Goal: Transaction & Acquisition: Purchase product/service

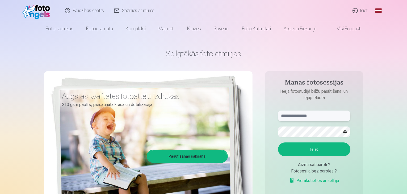
click at [302, 115] on input "text" at bounding box center [314, 115] width 72 height 11
type input "**********"
click at [278, 142] on button "Ieiet" at bounding box center [314, 149] width 72 height 14
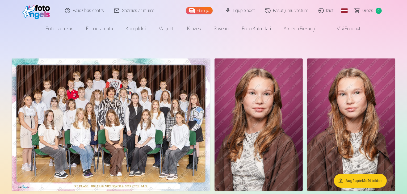
click at [185, 115] on img at bounding box center [111, 124] width 198 height 132
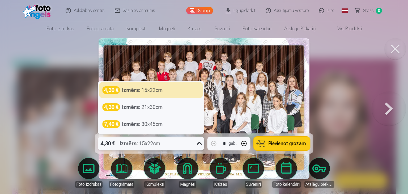
click at [200, 143] on icon at bounding box center [199, 143] width 5 height 3
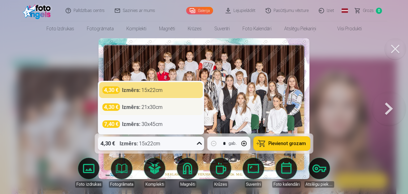
click at [145, 111] on div "4,30 € Izmērs : 21x30cm" at bounding box center [151, 107] width 104 height 16
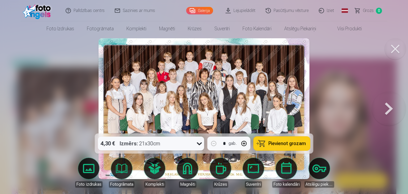
click at [295, 141] on span "Pievienot grozam" at bounding box center [287, 143] width 37 height 5
click at [396, 52] on button at bounding box center [395, 48] width 21 height 21
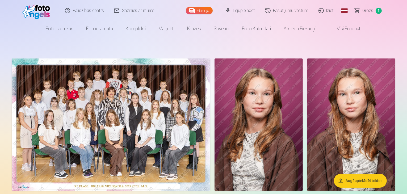
click at [303, 104] on img at bounding box center [258, 124] width 88 height 132
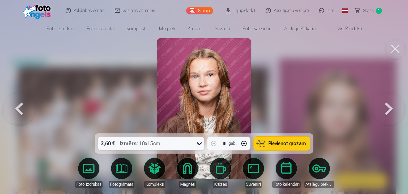
click at [227, 78] on img at bounding box center [204, 108] width 94 height 141
click at [395, 51] on button at bounding box center [395, 48] width 21 height 21
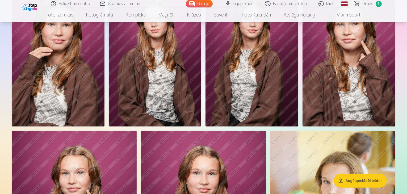
scroll to position [208, 0]
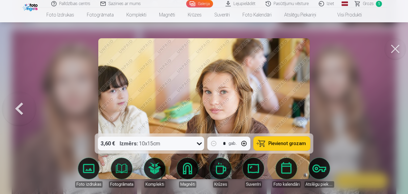
click at [399, 50] on button at bounding box center [395, 48] width 21 height 21
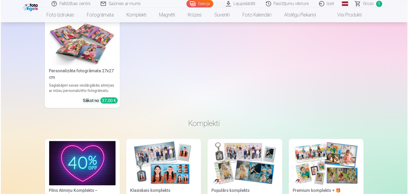
scroll to position [909, 0]
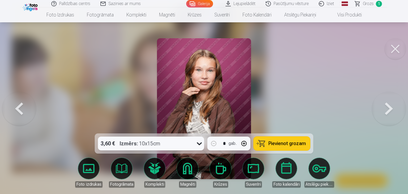
click at [392, 47] on button at bounding box center [395, 48] width 21 height 21
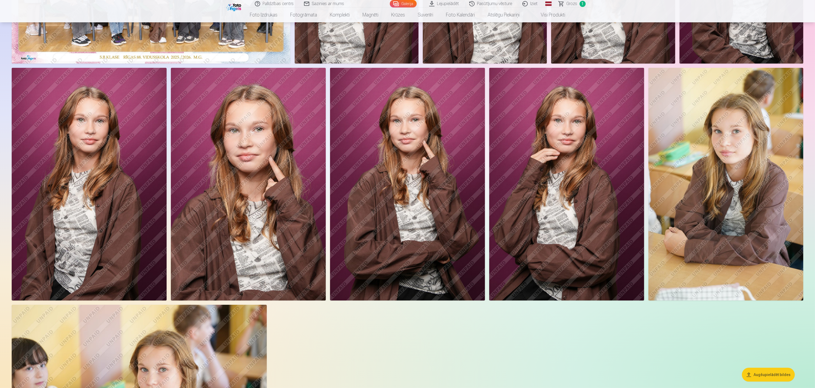
scroll to position [191, 0]
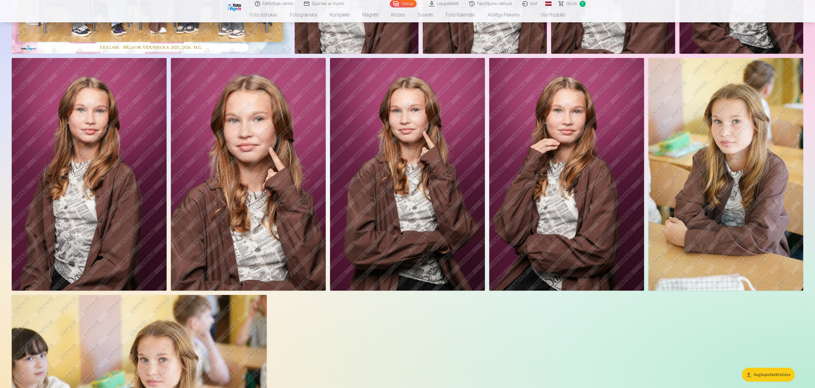
click at [406, 169] on img at bounding box center [566, 174] width 155 height 232
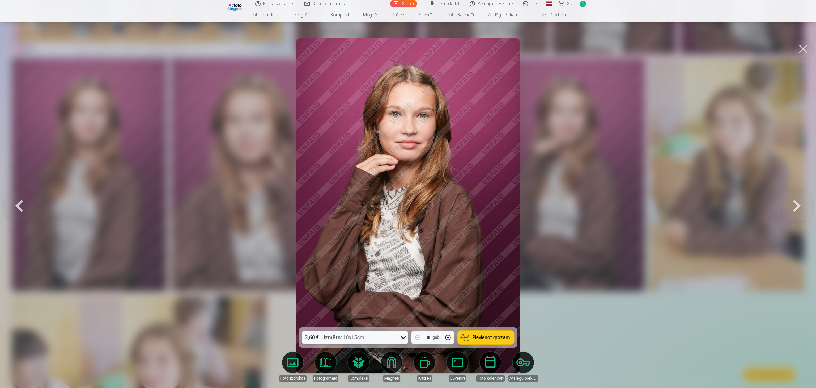
click at [406, 41] on button at bounding box center [803, 48] width 21 height 21
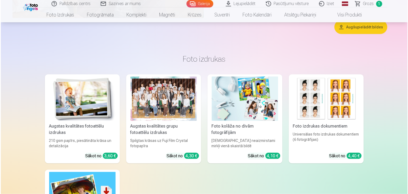
scroll to position [641, 0]
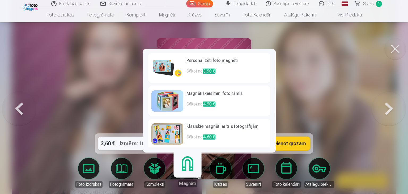
click at [187, 175] on link "Magnēti" at bounding box center [187, 170] width 33 height 33
click at [186, 167] on link "Magnēti" at bounding box center [187, 170] width 33 height 33
click at [235, 64] on h6 "Personalizēti foto magnēti" at bounding box center [226, 62] width 81 height 11
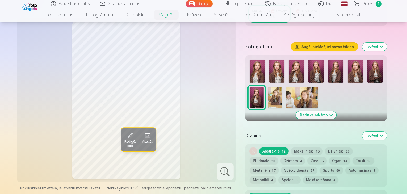
scroll to position [135, 0]
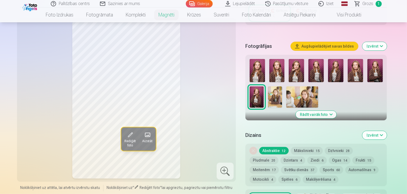
click at [314, 147] on button "Mākslinieki 15" at bounding box center [307, 150] width 32 height 7
click at [307, 156] on button "Ziedi 6" at bounding box center [316, 159] width 19 height 7
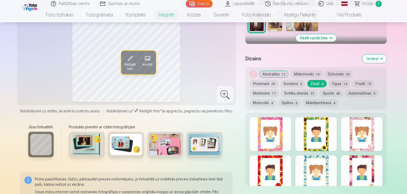
scroll to position [219, 0]
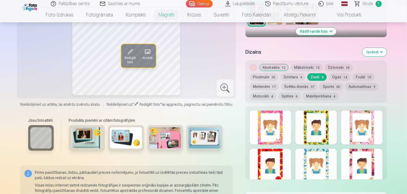
click at [284, 64] on button "Abstraktie 12" at bounding box center [273, 67] width 29 height 7
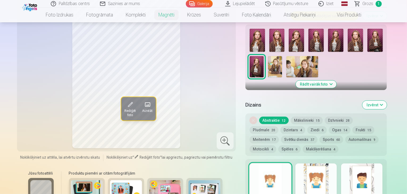
scroll to position [166, 0]
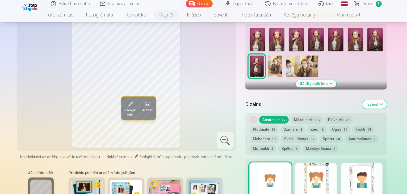
click at [308, 116] on button "Mākslinieki 15" at bounding box center [307, 119] width 32 height 7
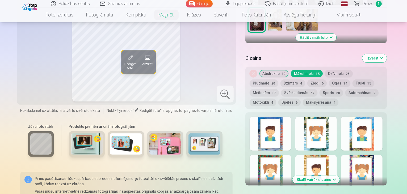
scroll to position [186, 0]
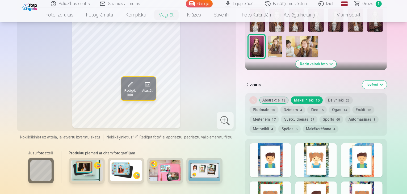
click at [337, 96] on button "Dzīvnieki 28" at bounding box center [339, 99] width 28 height 7
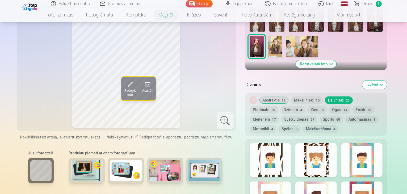
click at [278, 106] on button "Pludmale 20" at bounding box center [263, 109] width 29 height 7
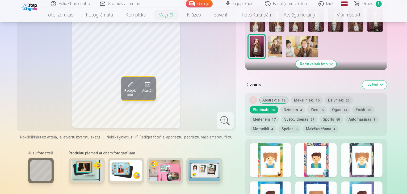
click at [270, 96] on button "Abstraktie 12" at bounding box center [273, 99] width 29 height 7
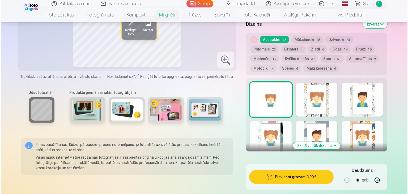
scroll to position [286, 0]
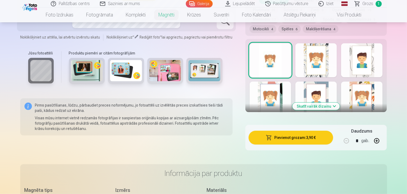
click at [326, 131] on button "Pievienot grozam : 3,90 €" at bounding box center [290, 138] width 85 height 14
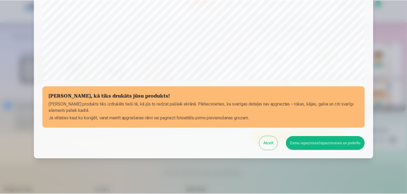
scroll to position [189, 0]
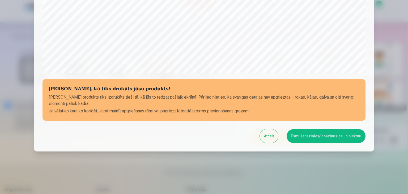
click at [275, 139] on button "Atcelt" at bounding box center [269, 136] width 18 height 14
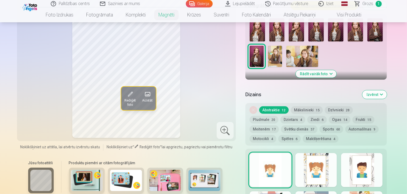
scroll to position [179, 0]
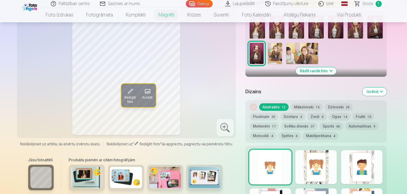
click at [310, 125] on span "37" at bounding box center [312, 127] width 4 height 4
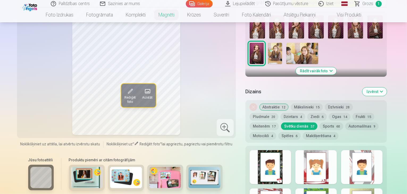
click at [276, 132] on button "Motocikli 4" at bounding box center [262, 135] width 27 height 7
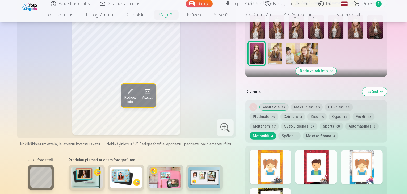
click at [345, 122] on button "Automašīnas 9" at bounding box center [361, 125] width 33 height 7
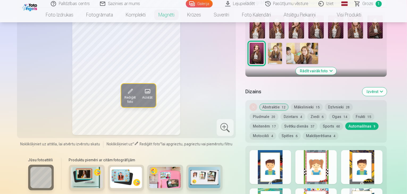
drag, startPoint x: 307, startPoint y: 120, endPoint x: 384, endPoint y: 120, distance: 77.0
click at [384, 120] on div "Noņemiet dizainu Abstraktie 12 Mākslinieki 15 Dzīvnieki 28 Pludmale 20 Dzintars…" at bounding box center [316, 121] width 142 height 42
click at [300, 132] on button "Spēles 6" at bounding box center [289, 135] width 22 height 7
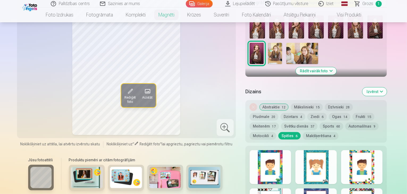
click at [303, 132] on button "Makšķerēšana 4" at bounding box center [321, 135] width 36 height 7
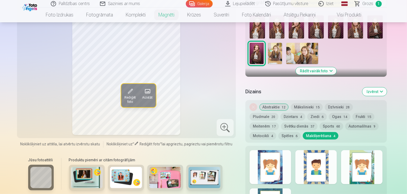
click at [310, 103] on button "Mākslinieki 15" at bounding box center [307, 106] width 32 height 7
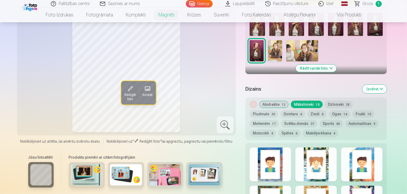
scroll to position [178, 0]
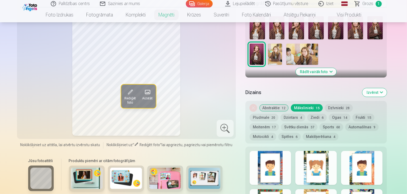
click at [352, 114] on button "Frukti 15" at bounding box center [363, 117] width 22 height 7
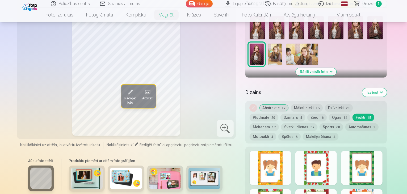
click at [329, 114] on button "Ogas 14" at bounding box center [340, 117] width 22 height 7
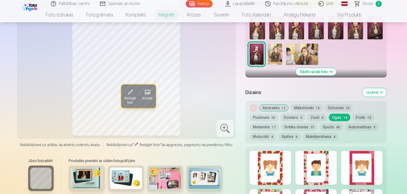
click at [307, 114] on button "Ziedi 6" at bounding box center [316, 117] width 19 height 7
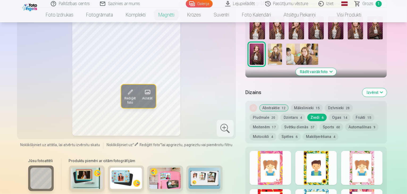
click at [280, 114] on button "Dzintars 4" at bounding box center [292, 117] width 25 height 7
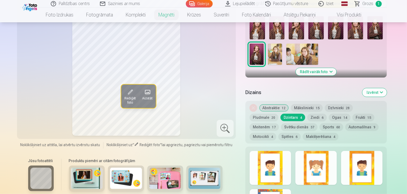
click at [382, 172] on div at bounding box center [361, 168] width 41 height 34
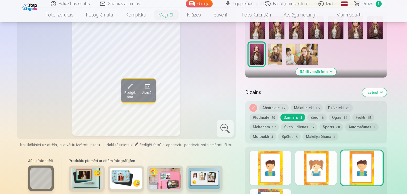
click at [336, 170] on div at bounding box center [315, 168] width 41 height 34
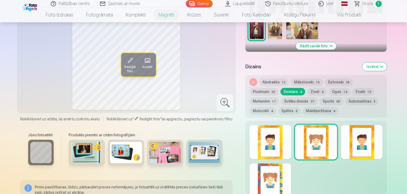
scroll to position [200, 0]
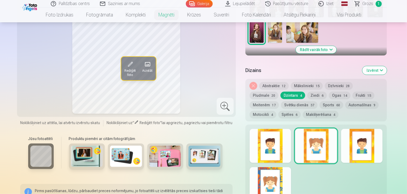
click at [279, 82] on button "Abstraktie 12" at bounding box center [273, 85] width 29 height 7
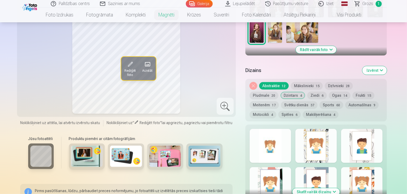
click at [310, 82] on button "Mākslinieki 15" at bounding box center [307, 85] width 32 height 7
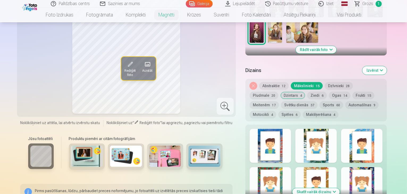
click at [339, 82] on button "Dzīvnieki 28" at bounding box center [339, 85] width 28 height 7
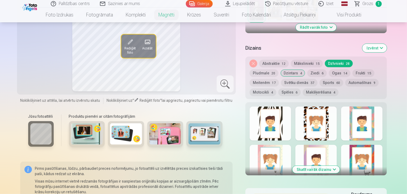
scroll to position [220, 0]
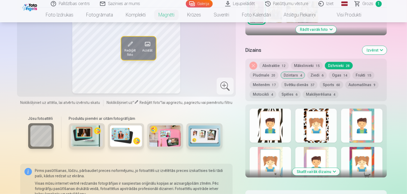
click at [279, 81] on button "Meitenēm 17" at bounding box center [263, 84] width 29 height 7
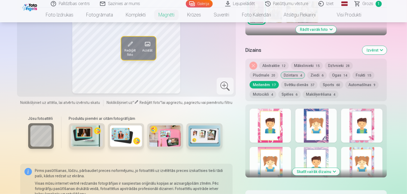
click at [339, 168] on button "Skatīt vairāk dizainu" at bounding box center [315, 171] width 47 height 7
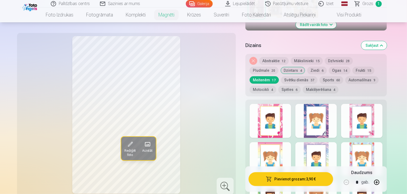
scroll to position [225, 0]
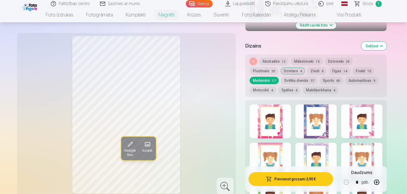
click at [352, 67] on button "Frukti 15" at bounding box center [363, 70] width 22 height 7
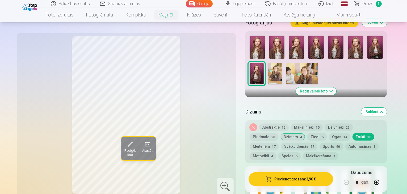
scroll to position [153, 0]
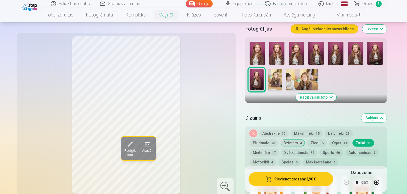
click at [329, 139] on button "Ogas 14" at bounding box center [340, 142] width 22 height 7
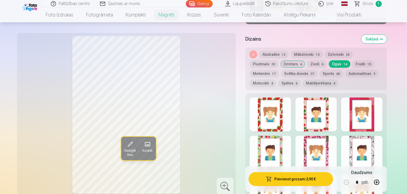
scroll to position [231, 0]
click at [307, 61] on button "Ziedi 6" at bounding box center [316, 64] width 19 height 7
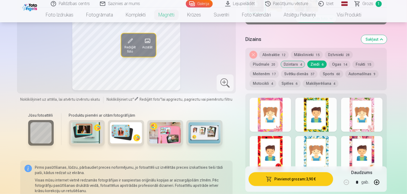
click at [313, 51] on button "Mākslinieki 15" at bounding box center [307, 54] width 32 height 7
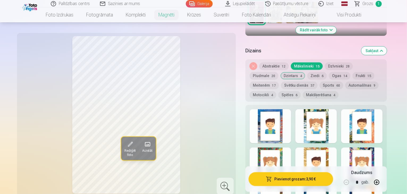
scroll to position [204, 0]
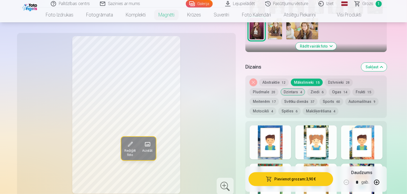
click at [297, 109] on span "6" at bounding box center [296, 111] width 2 height 4
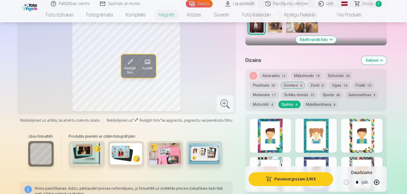
scroll to position [210, 0]
click at [276, 101] on button "Motocikli 4" at bounding box center [262, 104] width 27 height 7
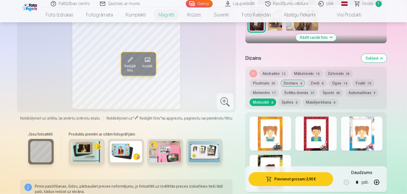
scroll to position [211, 0]
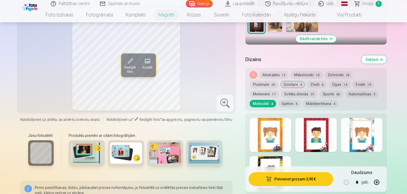
click at [276, 126] on div at bounding box center [269, 135] width 41 height 34
click at [345, 90] on button "Automašīnas 9" at bounding box center [361, 93] width 33 height 7
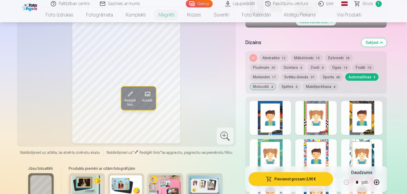
scroll to position [227, 0]
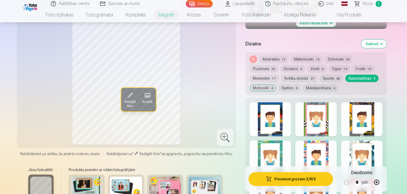
click at [319, 75] on button "Sports 60" at bounding box center [331, 78] width 24 height 7
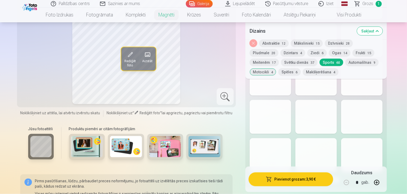
scroll to position [914, 0]
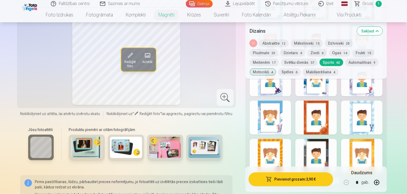
click at [281, 65] on button "Svētku dienās 37" at bounding box center [299, 61] width 36 height 7
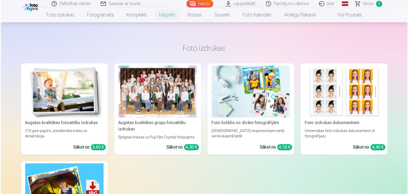
scroll to position [641, 0]
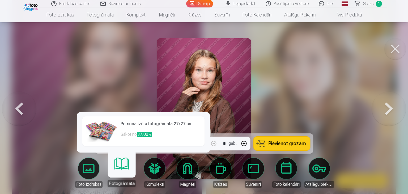
click at [127, 178] on link "Fotogrāmata" at bounding box center [121, 170] width 33 height 33
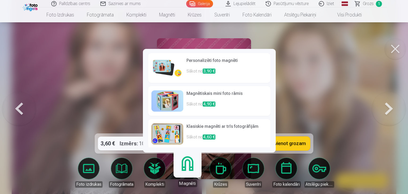
click at [194, 170] on link "Magnēti" at bounding box center [187, 170] width 33 height 33
click at [192, 65] on h6 "Personalizēti foto magnēti" at bounding box center [226, 62] width 81 height 11
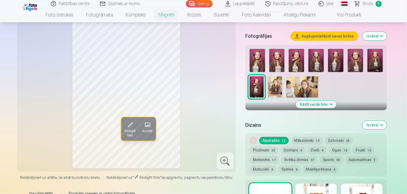
scroll to position [146, 0]
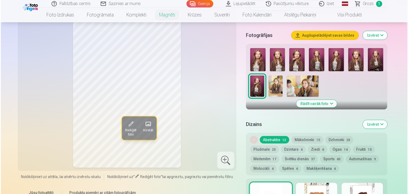
scroll to position [641, 0]
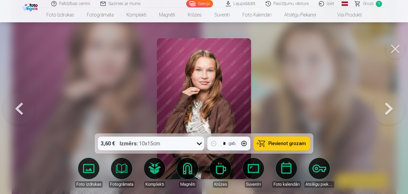
click at [399, 49] on button at bounding box center [395, 48] width 21 height 21
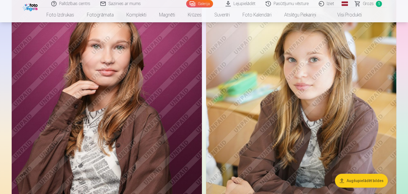
scroll to position [640, 0]
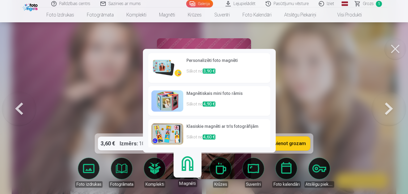
click at [188, 170] on link "Magnēti" at bounding box center [187, 170] width 33 height 33
click at [220, 78] on link "Personalizēti foto magnēti Sākot no 3,90 €" at bounding box center [209, 68] width 122 height 30
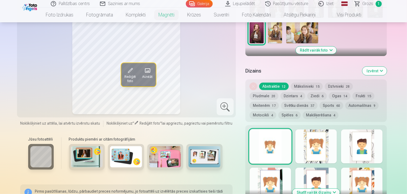
scroll to position [202, 0]
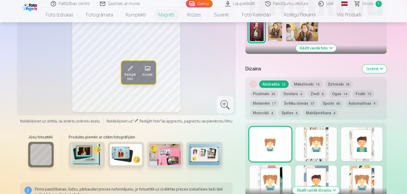
click at [77, 155] on img at bounding box center [87, 154] width 32 height 21
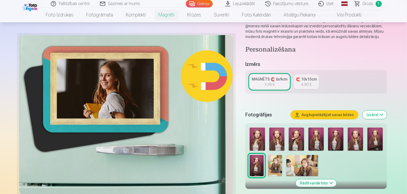
scroll to position [67, 0]
click at [268, 158] on img at bounding box center [275, 165] width 14 height 21
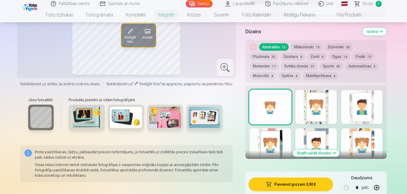
scroll to position [239, 0]
click at [127, 113] on img at bounding box center [126, 117] width 32 height 21
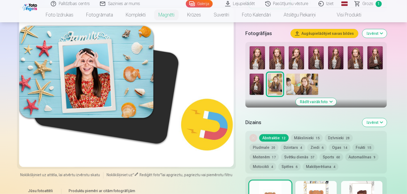
scroll to position [141, 0]
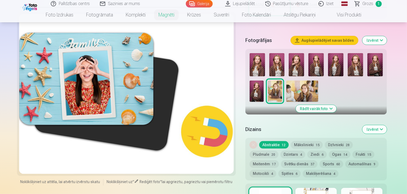
click at [377, 60] on img at bounding box center [374, 64] width 15 height 23
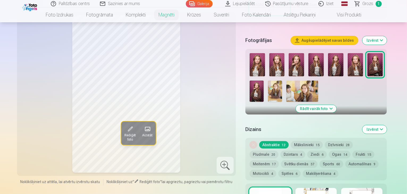
click at [268, 88] on img at bounding box center [275, 90] width 14 height 21
click at [336, 105] on button "Rādīt vairāk foto" at bounding box center [316, 108] width 41 height 7
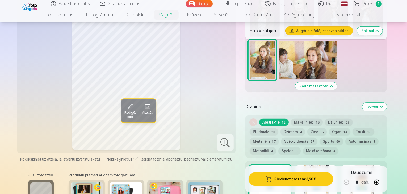
scroll to position [248, 0]
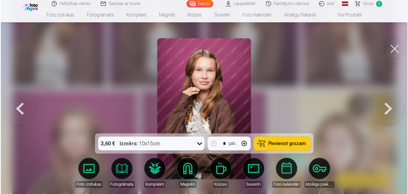
scroll to position [640, 0]
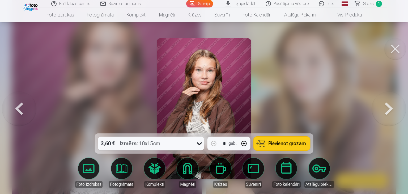
click at [399, 47] on button at bounding box center [395, 48] width 21 height 21
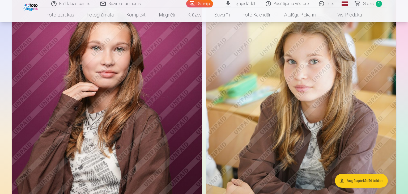
scroll to position [637, 0]
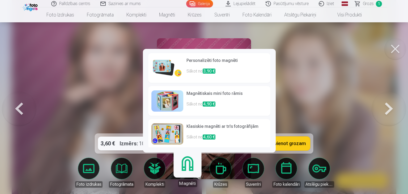
click at [188, 170] on link "Magnēti" at bounding box center [187, 170] width 33 height 33
click at [235, 106] on p "Sākot no 4,90 €" at bounding box center [226, 106] width 81 height 11
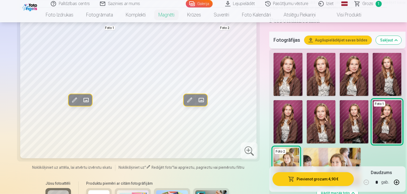
scroll to position [114, 0]
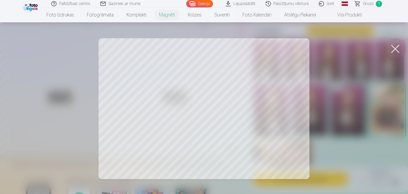
drag, startPoint x: 288, startPoint y: 163, endPoint x: 380, endPoint y: 54, distance: 143.2
click at [380, 54] on div at bounding box center [204, 97] width 408 height 194
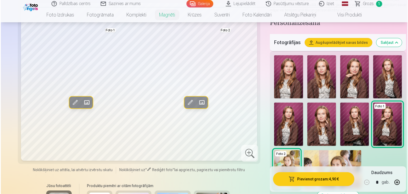
scroll to position [637, 0]
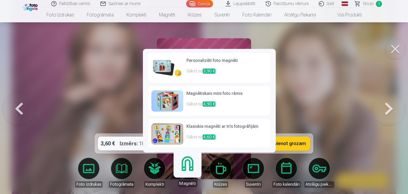
click at [188, 169] on link "Magnēti" at bounding box center [187, 170] width 33 height 33
click at [198, 132] on h6 "Klasiskie magnēti ar trīs fotogrāfijām" at bounding box center [226, 128] width 81 height 11
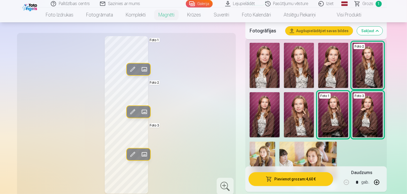
scroll to position [150, 0]
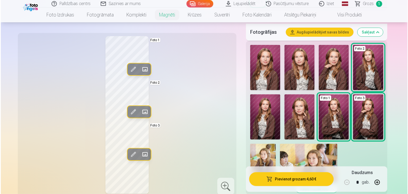
scroll to position [637, 0]
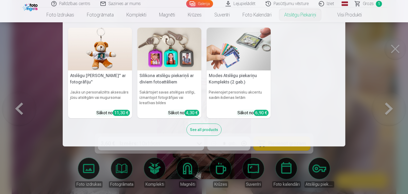
click at [400, 49] on nav "Atslēgu piekariņš Lācītis" ar fotogrāfiju" Jauks un personalizēts aksesuārs jūs…" at bounding box center [204, 84] width 408 height 124
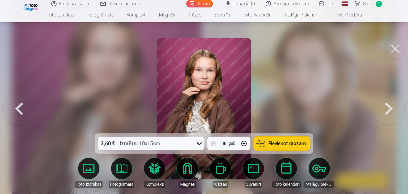
click at [395, 51] on button at bounding box center [395, 48] width 21 height 21
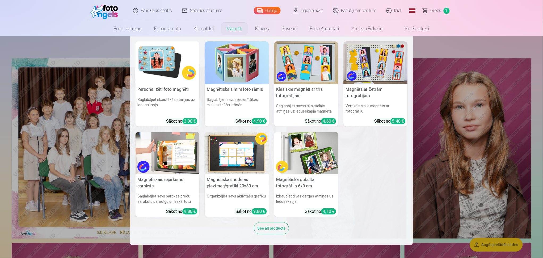
click at [309, 181] on h5 "Magnētiskā dubultā fotogrāfija 6x9 cm" at bounding box center [306, 182] width 64 height 17
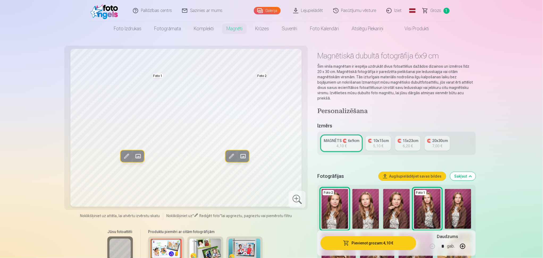
click at [376, 138] on div "🧲 10x15cm" at bounding box center [378, 140] width 21 height 5
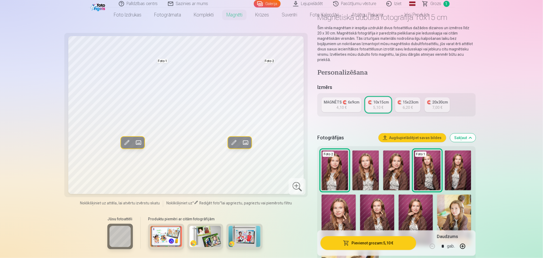
scroll to position [38, 0]
click at [406, 194] on img at bounding box center [454, 220] width 34 height 51
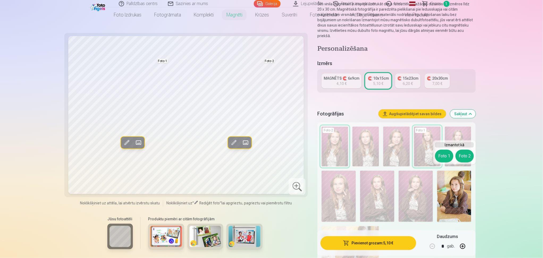
scroll to position [63, 0]
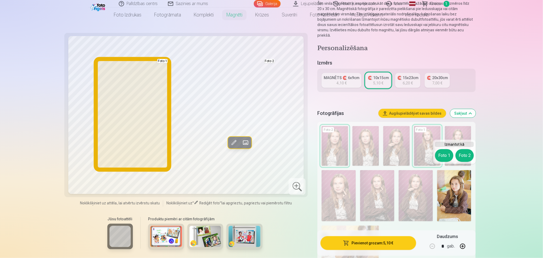
click at [406, 154] on button "Foto 1" at bounding box center [444, 155] width 18 height 13
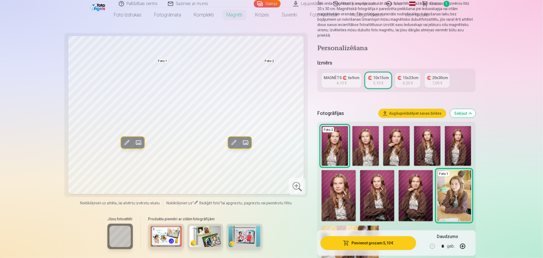
click at [406, 135] on img at bounding box center [458, 146] width 27 height 40
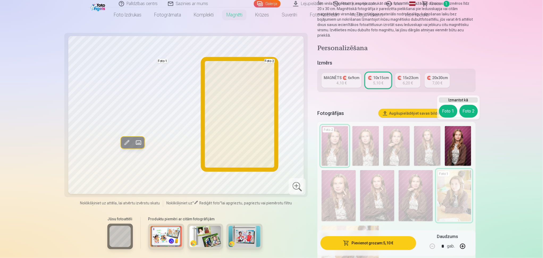
click at [406, 110] on button "Foto 2" at bounding box center [468, 111] width 18 height 13
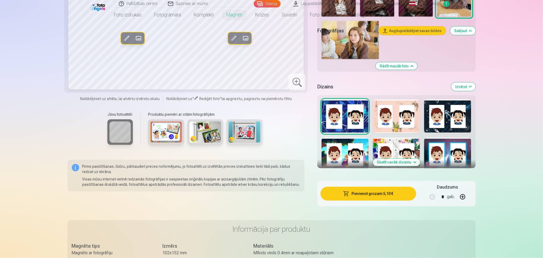
scroll to position [268, 0]
click at [406, 159] on button "Skatīt vairāk dizainu" at bounding box center [396, 162] width 47 height 7
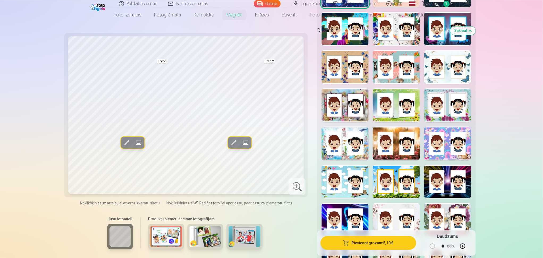
scroll to position [399, 0]
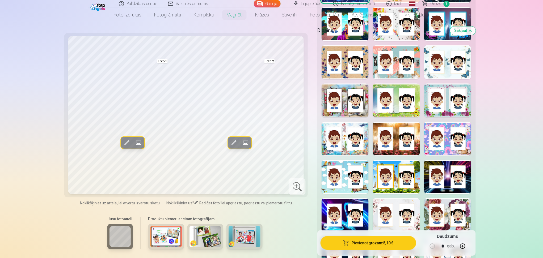
click at [395, 137] on div at bounding box center [396, 139] width 47 height 34
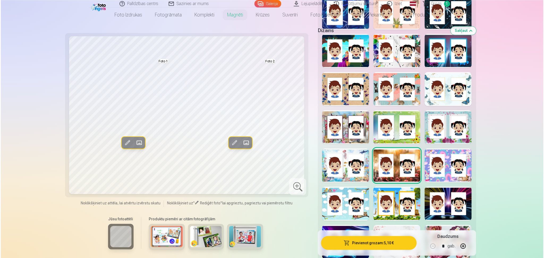
scroll to position [372, 0]
click at [385, 194] on button "Pievienot grozam : 5,10 €" at bounding box center [367, 243] width 95 height 14
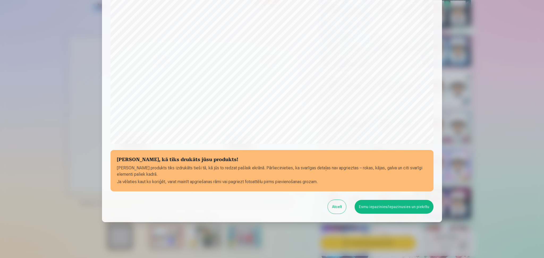
scroll to position [124, 0]
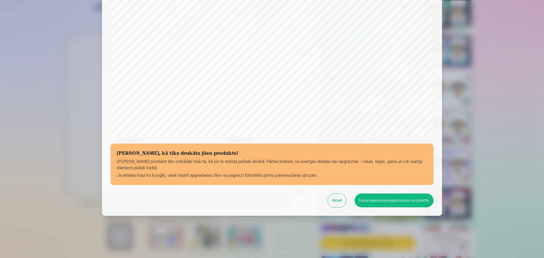
click at [400, 194] on button "Esmu iepazinies/iepazinusies un piekrītu" at bounding box center [394, 201] width 79 height 14
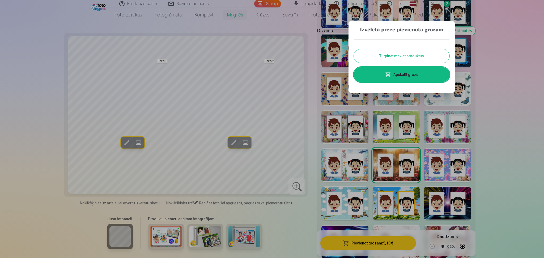
click at [399, 76] on link "Apskatīt grozu" at bounding box center [402, 74] width 96 height 15
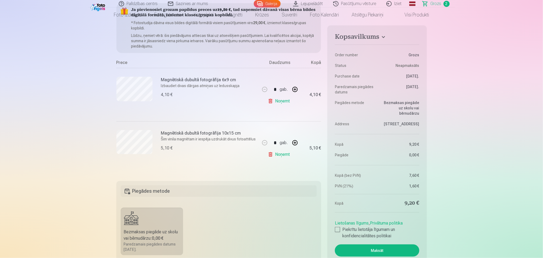
scroll to position [70, 0]
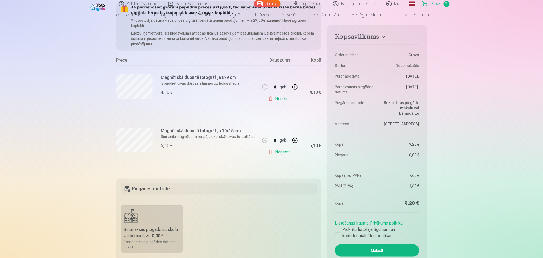
click at [284, 99] on link "Noņemt" at bounding box center [280, 98] width 24 height 11
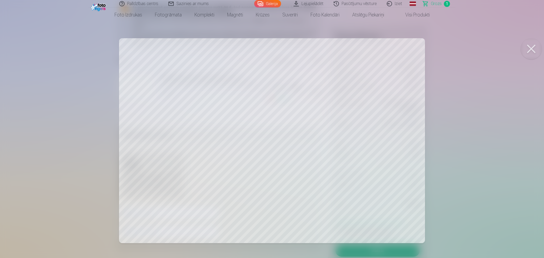
click at [406, 51] on button at bounding box center [531, 48] width 21 height 21
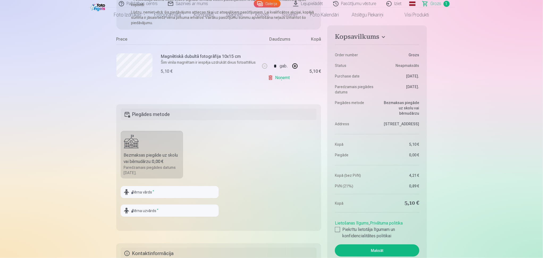
scroll to position [86, 0]
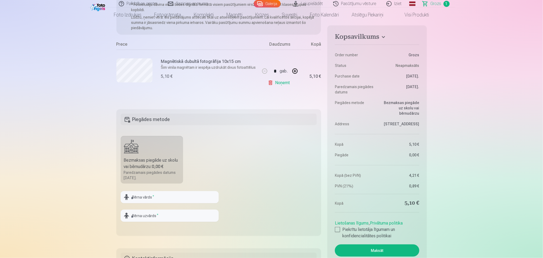
click at [216, 66] on p "Šim vinila magnētam ir iespēja uzdrukāt divus fotoattēlus" at bounding box center [209, 67] width 96 height 5
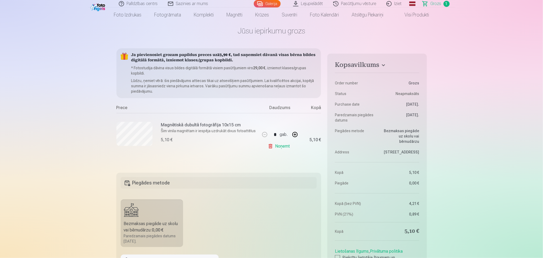
scroll to position [0, 0]
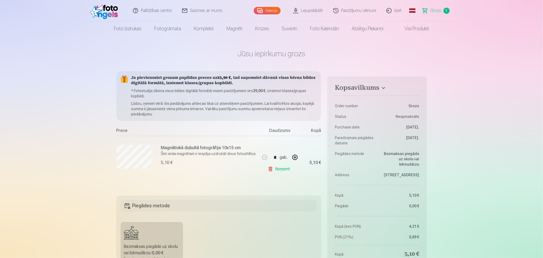
click at [406, 12] on span "Grozs" at bounding box center [435, 10] width 11 height 6
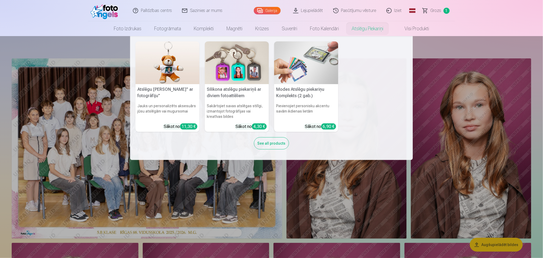
click at [248, 65] on img at bounding box center [237, 62] width 64 height 43
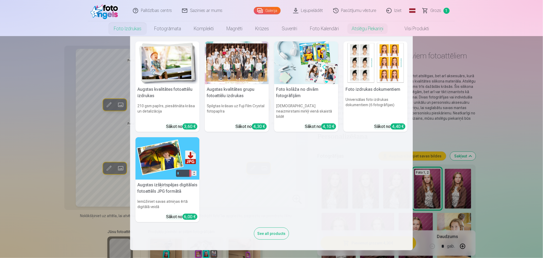
click at [123, 25] on link "Foto izdrukas" at bounding box center [127, 28] width 40 height 15
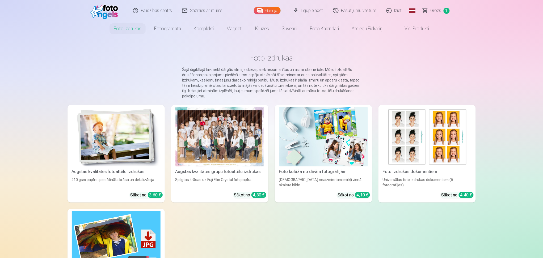
click at [103, 14] on img at bounding box center [105, 10] width 31 height 17
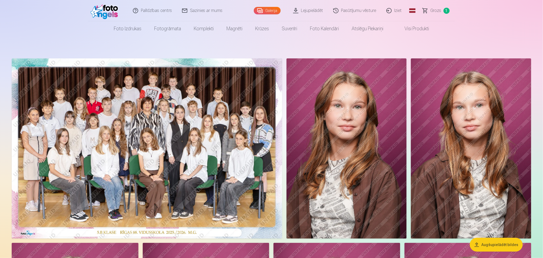
click at [142, 134] on img at bounding box center [147, 148] width 270 height 180
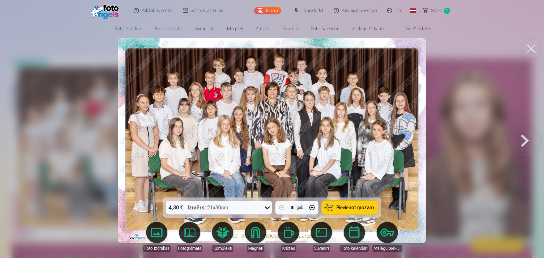
click at [270, 194] on icon at bounding box center [267, 207] width 8 height 8
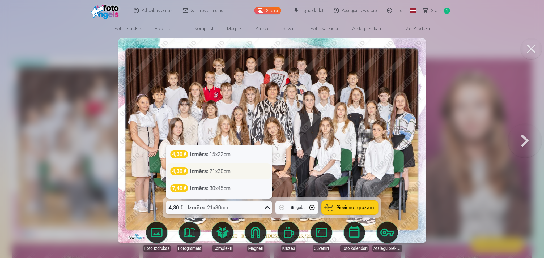
click at [229, 174] on div "Izmērs : 21x30cm" at bounding box center [210, 171] width 41 height 7
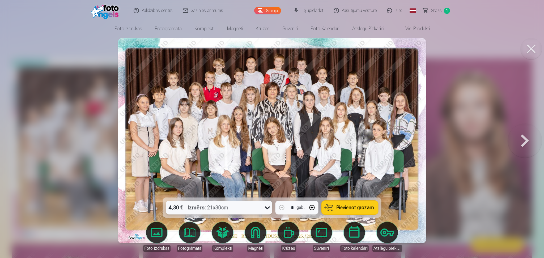
click at [346, 194] on span "Pievienot grozam" at bounding box center [355, 207] width 37 height 5
click at [406, 9] on span "Grozs" at bounding box center [436, 10] width 11 height 6
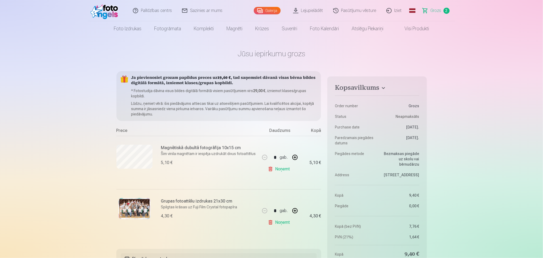
click at [96, 14] on img at bounding box center [105, 10] width 31 height 17
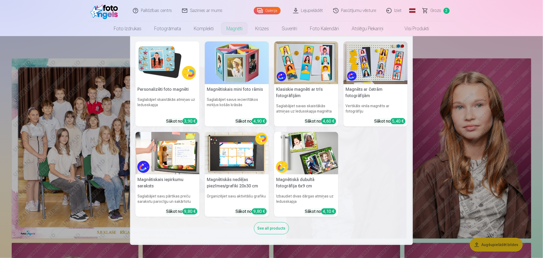
click at [296, 190] on h5 "Magnētiskā dubultā fotogrāfija 6x9 cm" at bounding box center [306, 182] width 64 height 17
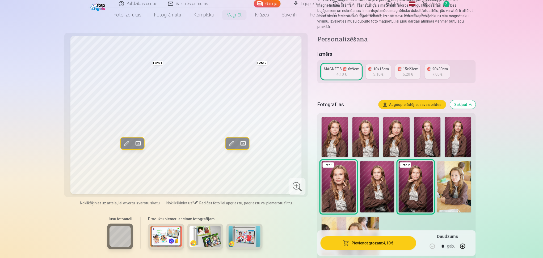
scroll to position [82, 0]
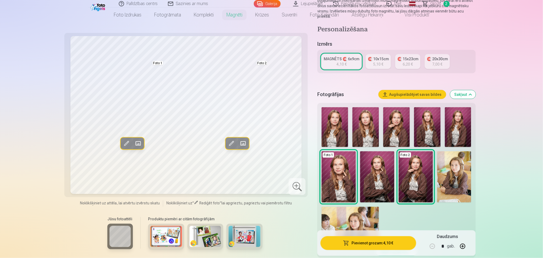
click at [381, 62] on div "5,10 €" at bounding box center [378, 64] width 10 height 5
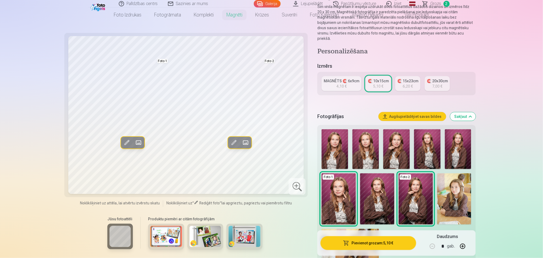
scroll to position [62, 0]
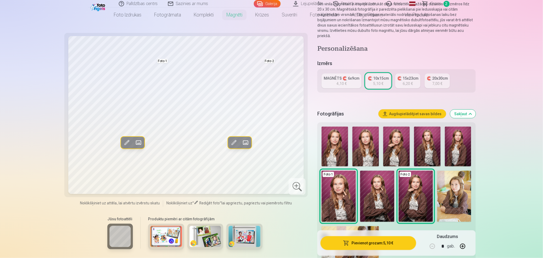
click at [406, 182] on img at bounding box center [454, 196] width 34 height 51
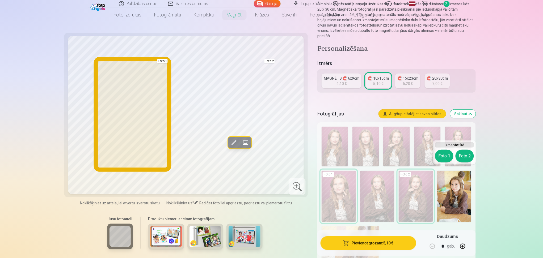
click at [406, 157] on button "Foto 1" at bounding box center [444, 156] width 18 height 13
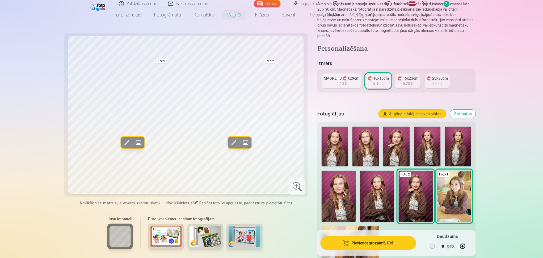
click at [406, 127] on img at bounding box center [458, 147] width 27 height 40
click at [406, 173] on img at bounding box center [415, 196] width 34 height 51
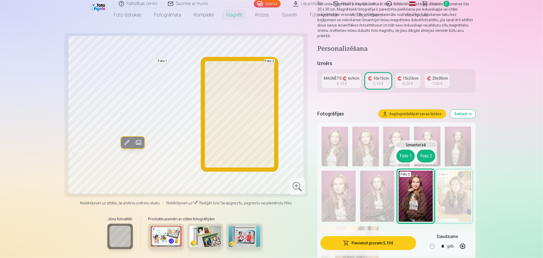
click at [406, 157] on button "Foto 2" at bounding box center [426, 156] width 18 height 13
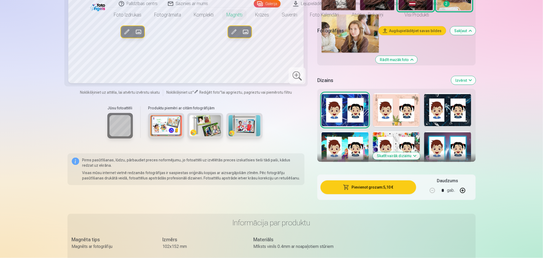
scroll to position [276, 0]
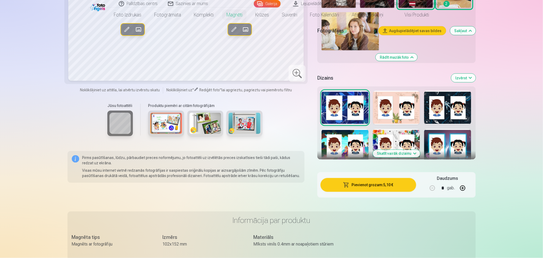
click at [403, 150] on button "Skatīt vairāk dizainu" at bounding box center [396, 153] width 47 height 7
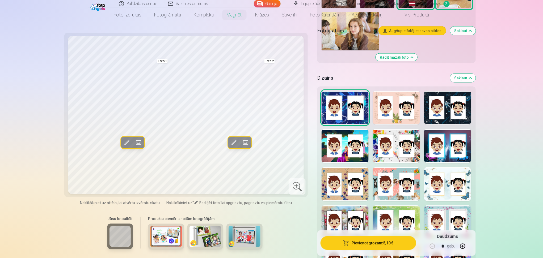
click at [406, 149] on div at bounding box center [447, 146] width 47 height 34
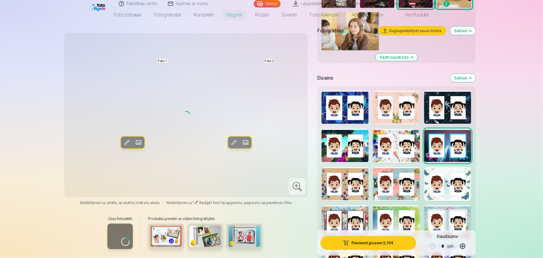
click at [406, 149] on div at bounding box center [447, 146] width 47 height 34
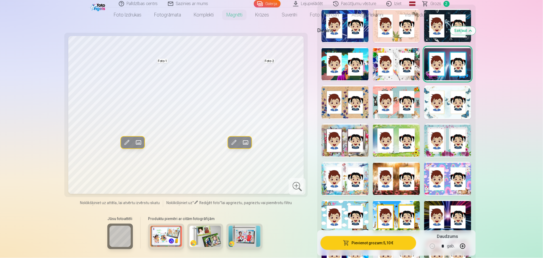
scroll to position [358, 0]
click at [340, 99] on div at bounding box center [344, 103] width 47 height 34
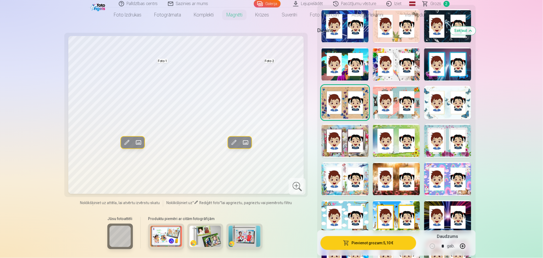
click at [406, 102] on div at bounding box center [447, 103] width 47 height 34
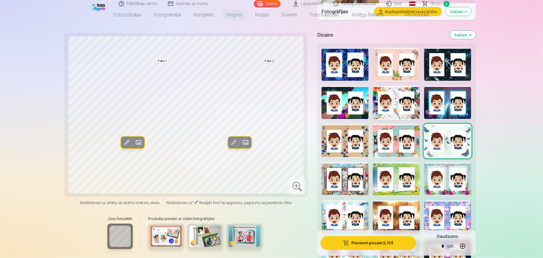
scroll to position [319, 0]
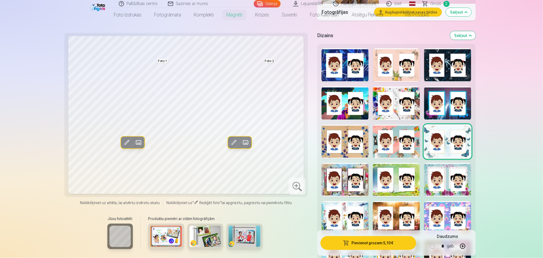
click at [406, 66] on div at bounding box center [447, 65] width 47 height 34
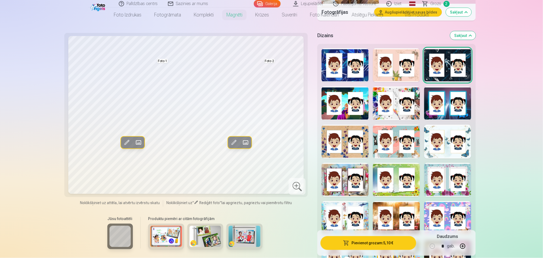
click at [406, 142] on div at bounding box center [447, 142] width 47 height 34
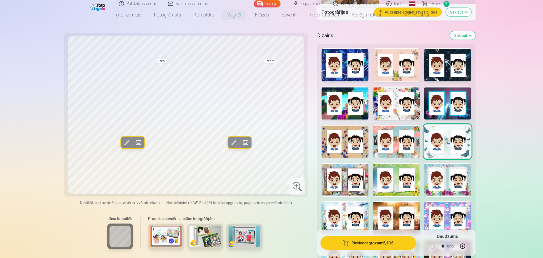
click at [390, 92] on div at bounding box center [396, 104] width 47 height 34
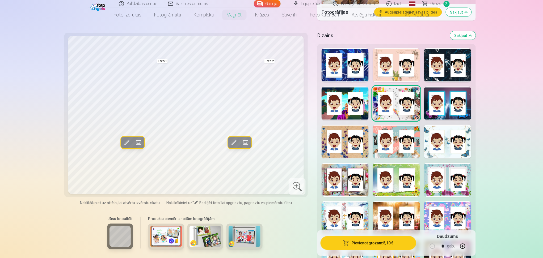
click at [321, 141] on div "Rādīt mazāk dizainu" at bounding box center [396, 243] width 158 height 398
click at [406, 133] on div at bounding box center [447, 142] width 47 height 34
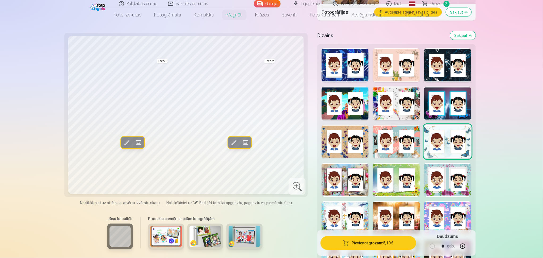
click at [403, 174] on div at bounding box center [396, 180] width 47 height 34
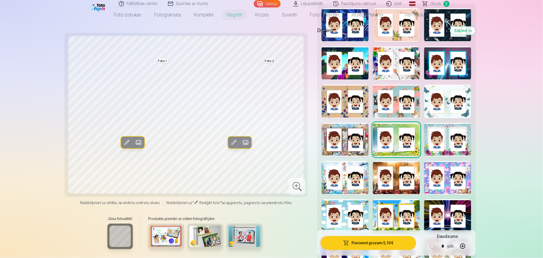
scroll to position [361, 0]
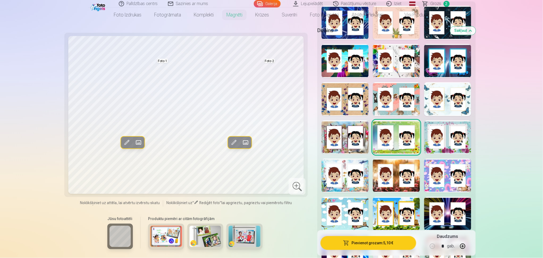
click at [406, 138] on div at bounding box center [447, 138] width 47 height 34
click at [360, 162] on div at bounding box center [344, 176] width 47 height 34
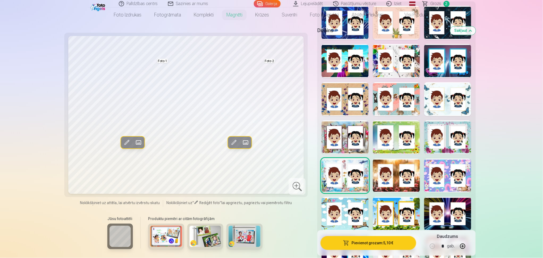
click at [406, 194] on div at bounding box center [447, 214] width 47 height 34
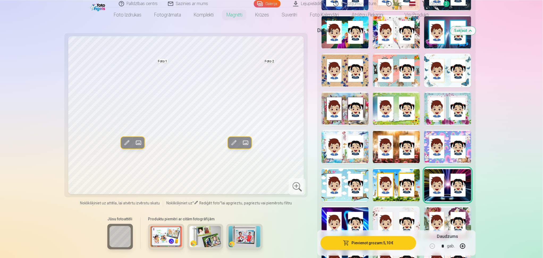
scroll to position [394, 0]
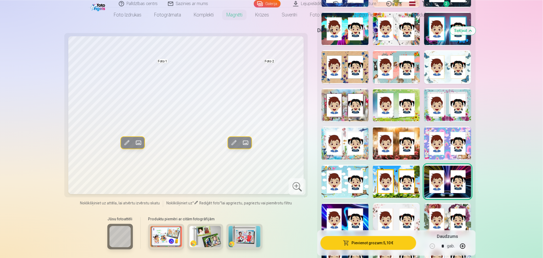
click at [363, 174] on div at bounding box center [344, 182] width 47 height 34
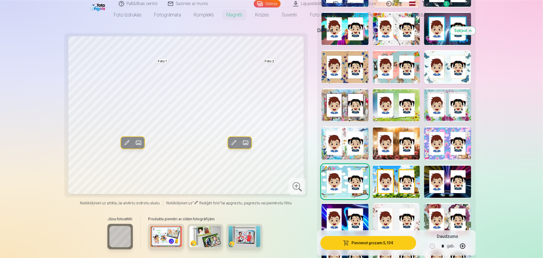
click at [402, 194] on div at bounding box center [396, 220] width 47 height 34
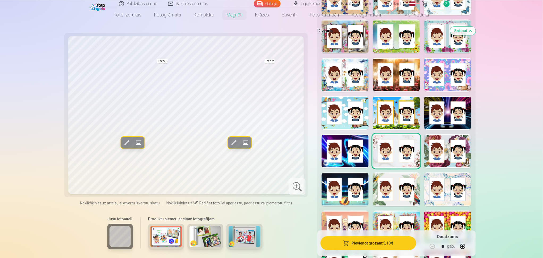
scroll to position [465, 0]
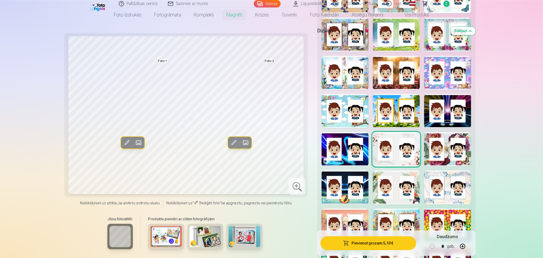
click at [406, 190] on div at bounding box center [447, 188] width 47 height 34
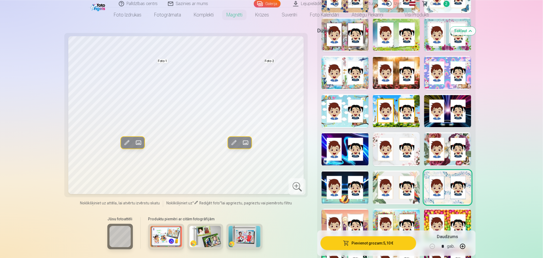
click at [406, 156] on div at bounding box center [447, 149] width 47 height 34
click at [395, 187] on div at bounding box center [396, 188] width 47 height 34
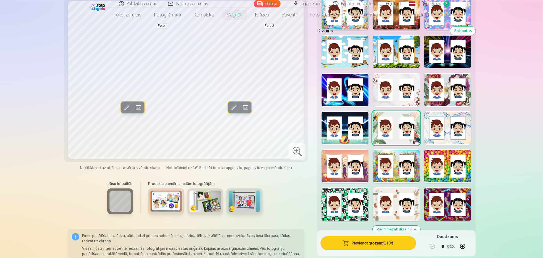
scroll to position [524, 0]
click at [389, 159] on div at bounding box center [396, 166] width 47 height 34
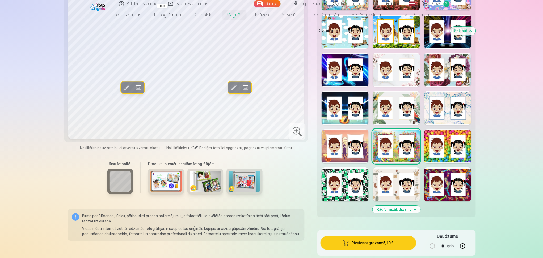
scroll to position [544, 0]
click at [401, 178] on div at bounding box center [396, 184] width 47 height 34
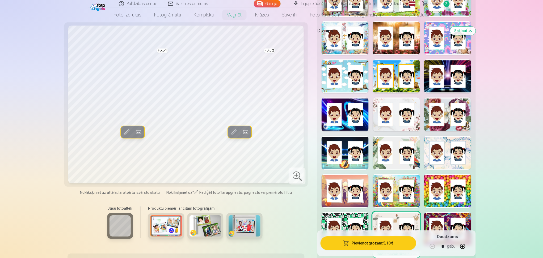
scroll to position [499, 0]
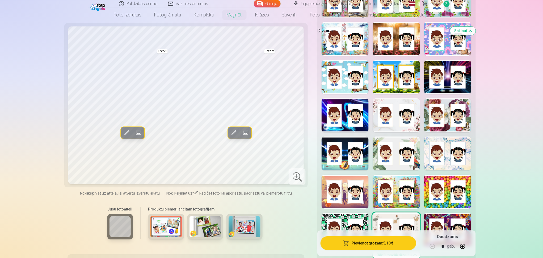
click at [400, 118] on div at bounding box center [396, 115] width 47 height 34
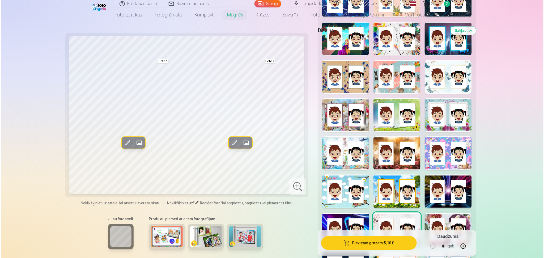
scroll to position [385, 0]
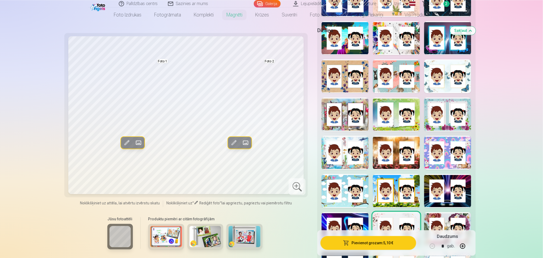
click at [406, 71] on div at bounding box center [447, 76] width 47 height 34
click at [394, 194] on div at bounding box center [396, 229] width 47 height 34
click at [391, 194] on button "Pievienot grozam : 5,10 €" at bounding box center [367, 243] width 95 height 14
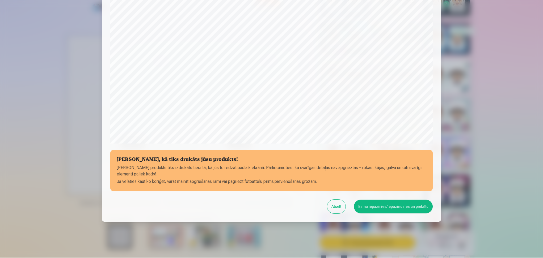
scroll to position [124, 0]
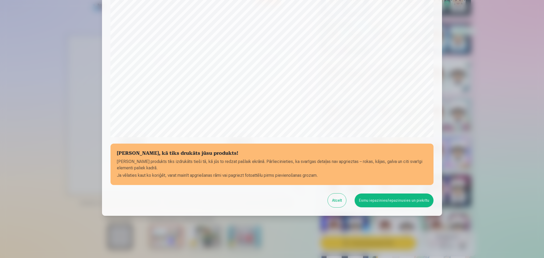
click at [372, 194] on button "Esmu iepazinies/iepazinusies un piekrītu" at bounding box center [394, 201] width 79 height 14
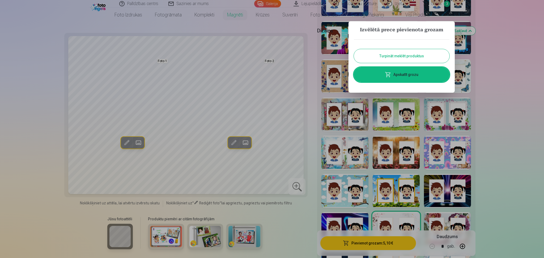
click at [401, 74] on link "Apskatīt grozu" at bounding box center [402, 74] width 96 height 15
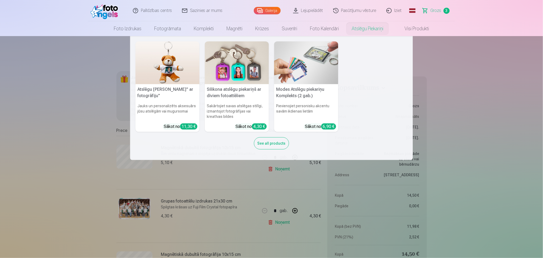
click at [246, 99] on h5 "Silikona atslēgu piekariņš ar diviem fotoattēliem" at bounding box center [237, 92] width 64 height 17
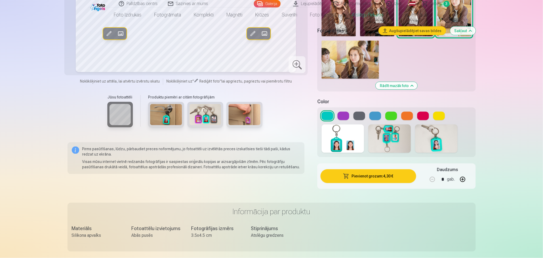
scroll to position [228, 0]
click at [340, 116] on button at bounding box center [343, 116] width 12 height 8
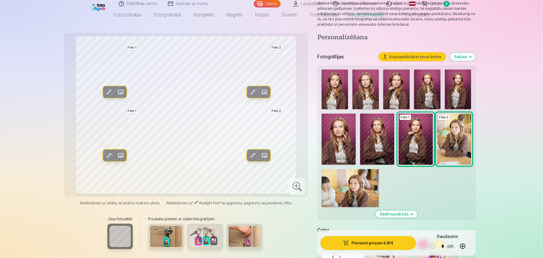
scroll to position [99, 0]
click at [406, 97] on img at bounding box center [458, 90] width 27 height 40
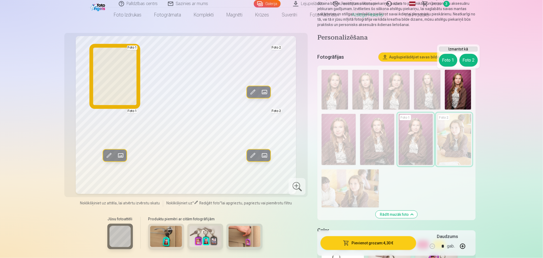
click at [406, 54] on button "Foto 1" at bounding box center [448, 60] width 18 height 13
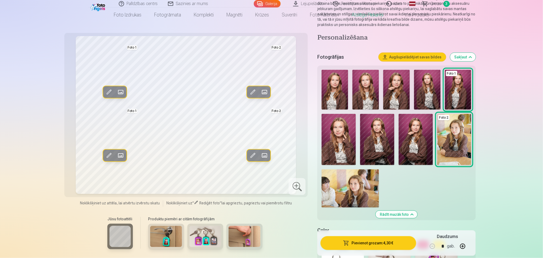
click at [371, 132] on img at bounding box center [377, 139] width 34 height 51
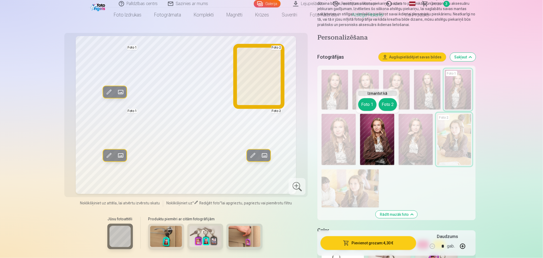
click at [389, 103] on button "Foto 2" at bounding box center [387, 104] width 18 height 13
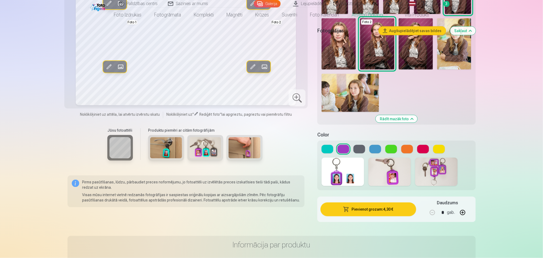
scroll to position [197, 0]
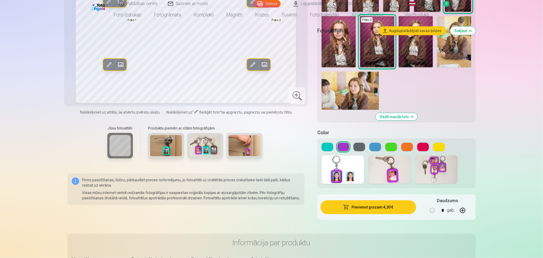
click at [406, 148] on button at bounding box center [439, 147] width 12 height 8
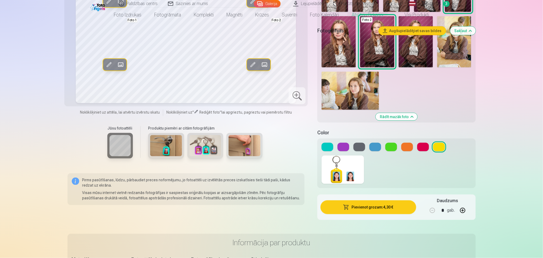
click at [406, 147] on div at bounding box center [396, 147] width 150 height 8
click at [406, 147] on button at bounding box center [423, 147] width 12 height 8
click at [377, 144] on button at bounding box center [375, 147] width 12 height 8
click at [406, 148] on button at bounding box center [407, 147] width 12 height 8
click at [395, 145] on button at bounding box center [391, 147] width 12 height 8
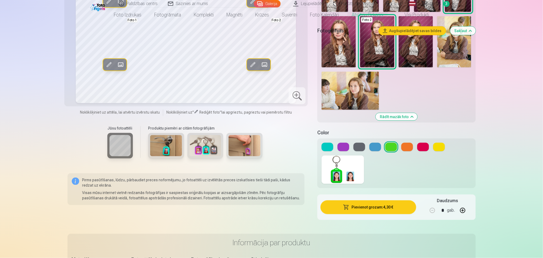
click at [376, 145] on button at bounding box center [375, 147] width 12 height 8
click at [362, 142] on div at bounding box center [396, 164] width 158 height 50
click at [361, 143] on button at bounding box center [359, 147] width 12 height 8
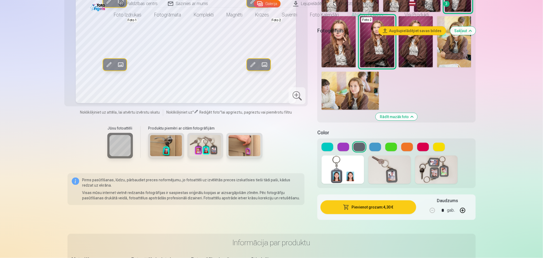
click at [346, 145] on button at bounding box center [343, 147] width 12 height 8
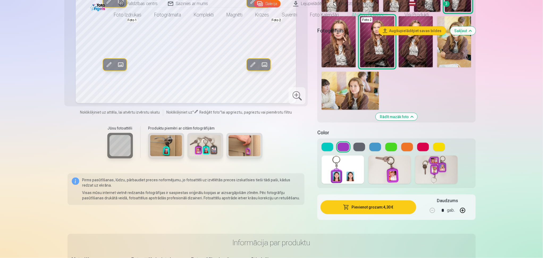
click at [329, 147] on button at bounding box center [327, 147] width 12 height 8
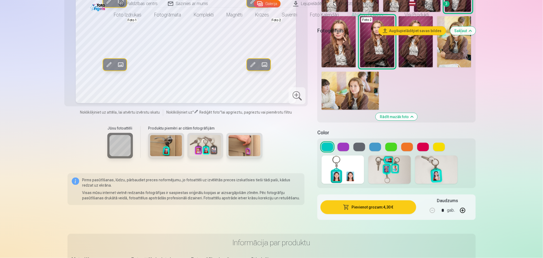
click at [338, 148] on button at bounding box center [343, 147] width 12 height 8
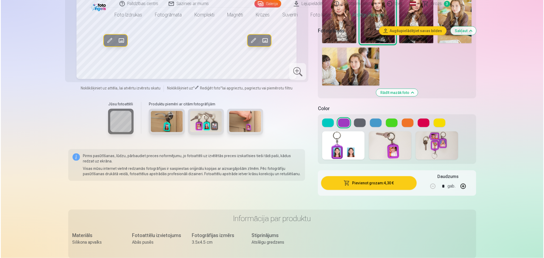
scroll to position [230, 0]
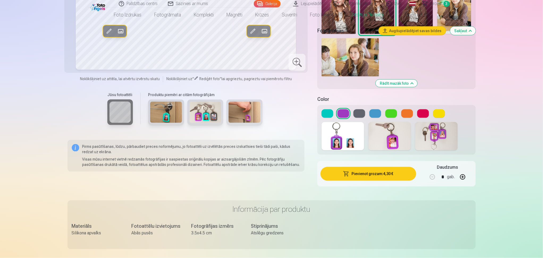
click at [372, 171] on button "Pievienot grozam : 4,30 €" at bounding box center [367, 174] width 95 height 14
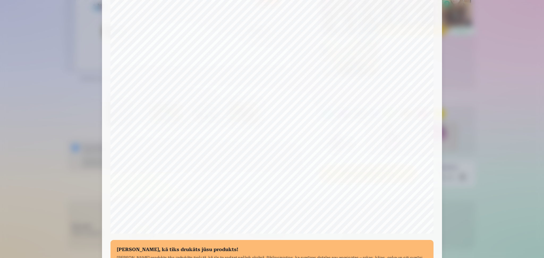
scroll to position [124, 0]
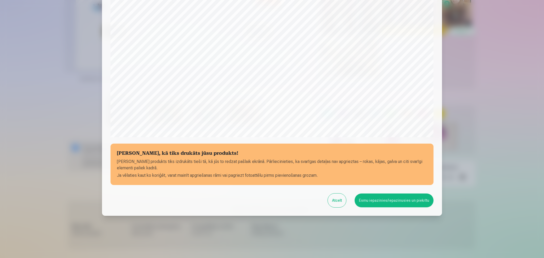
click at [370, 194] on button "Esmu iepazinies/iepazinusies un piekrītu" at bounding box center [394, 201] width 79 height 14
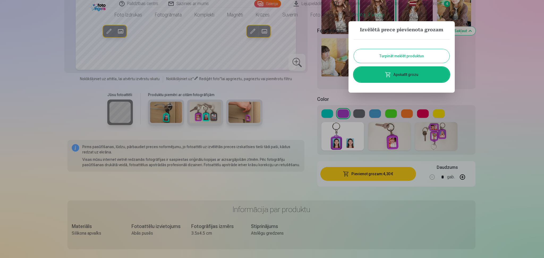
click at [406, 76] on link "Apskatīt grozu" at bounding box center [402, 74] width 96 height 15
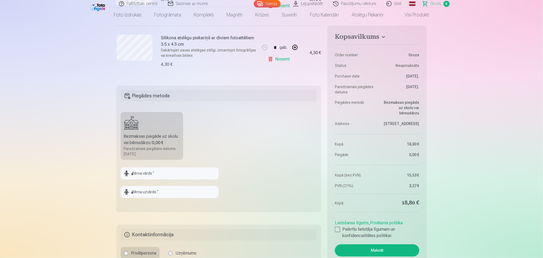
scroll to position [285, 0]
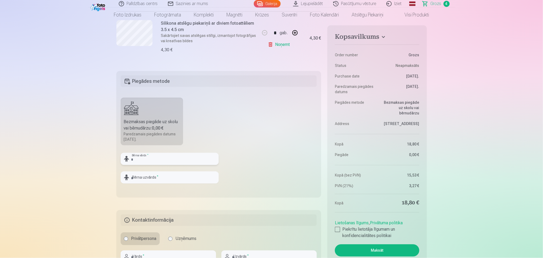
click at [152, 157] on input "text" at bounding box center [170, 159] width 98 height 12
type input "*****"
click at [149, 178] on input "text" at bounding box center [170, 178] width 98 height 12
type input "**********"
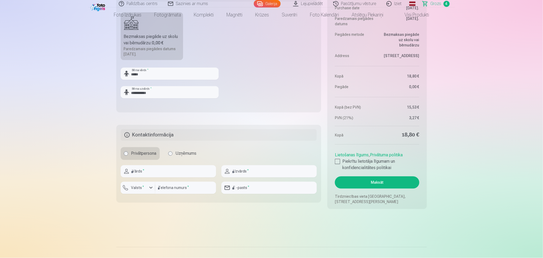
scroll to position [371, 0]
click at [165, 166] on input "text" at bounding box center [168, 171] width 95 height 12
type input "*******"
type input "**********"
type input "********"
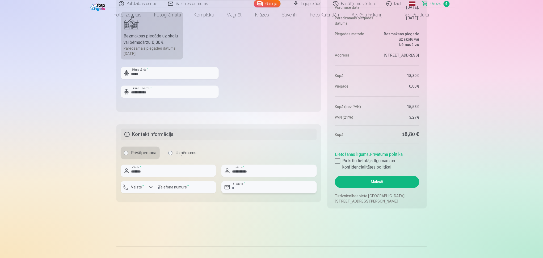
click at [234, 185] on input "email" at bounding box center [268, 187] width 95 height 12
type input "**********"
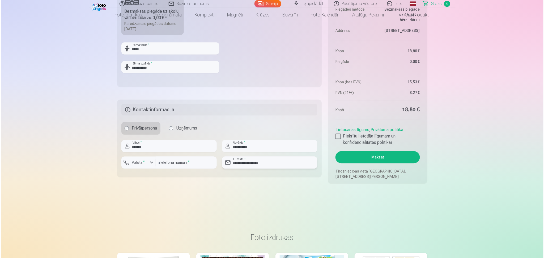
scroll to position [398, 0]
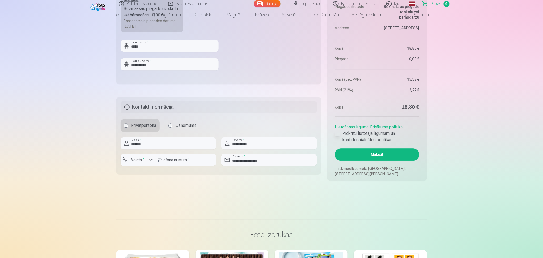
click at [337, 134] on div at bounding box center [337, 133] width 5 height 5
click at [367, 154] on button "Maksāt" at bounding box center [377, 154] width 84 height 12
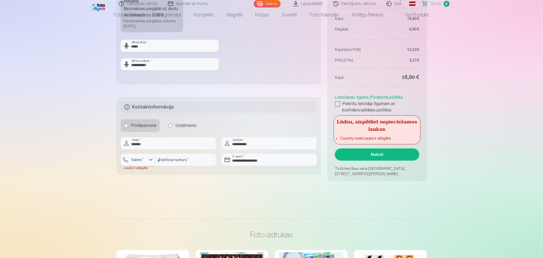
click at [152, 160] on div "button" at bounding box center [151, 160] width 6 height 6
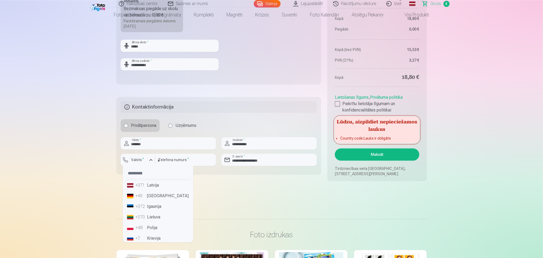
click at [158, 189] on li "+371 Latvija" at bounding box center [158, 185] width 66 height 11
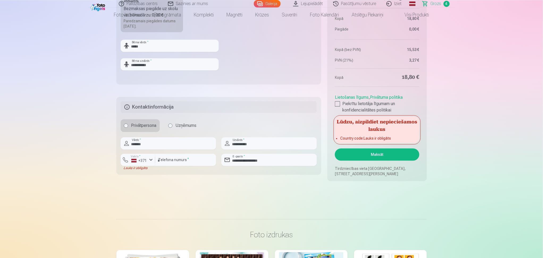
click at [372, 156] on button "Maksāt" at bounding box center [377, 154] width 84 height 12
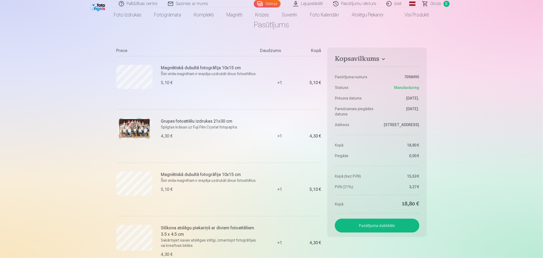
scroll to position [23, 0]
